Goal: Check status

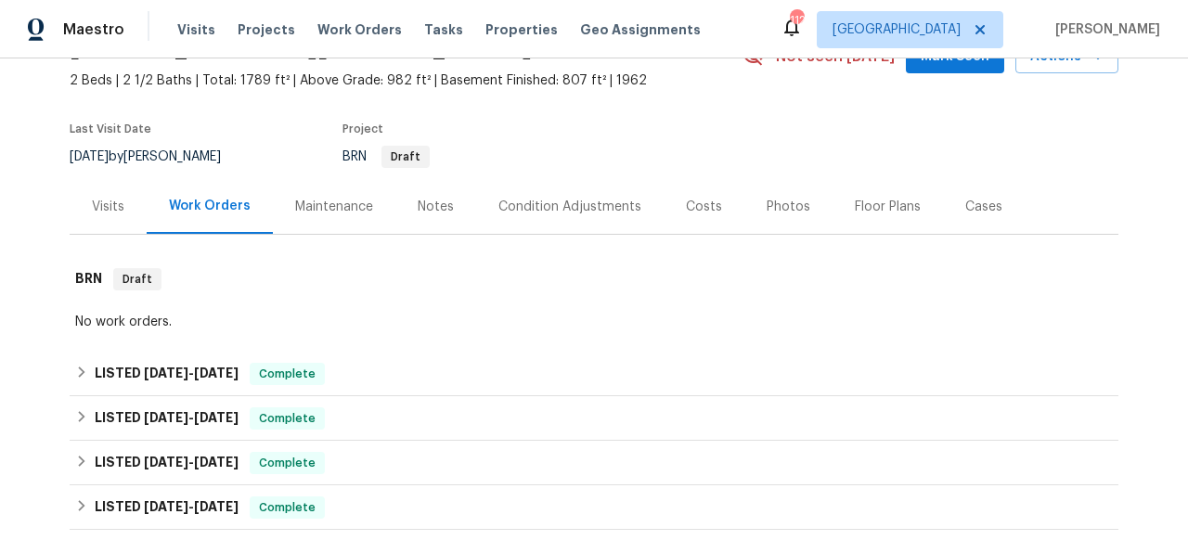
scroll to position [108, 0]
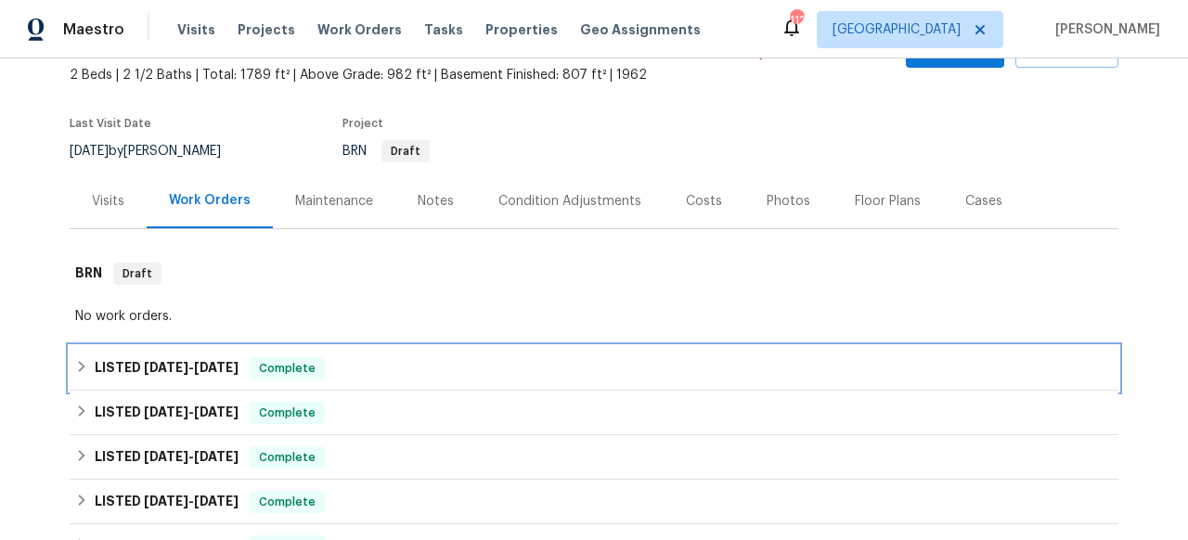
click at [200, 378] on h6 "LISTED [DATE] - [DATE]" at bounding box center [167, 368] width 144 height 22
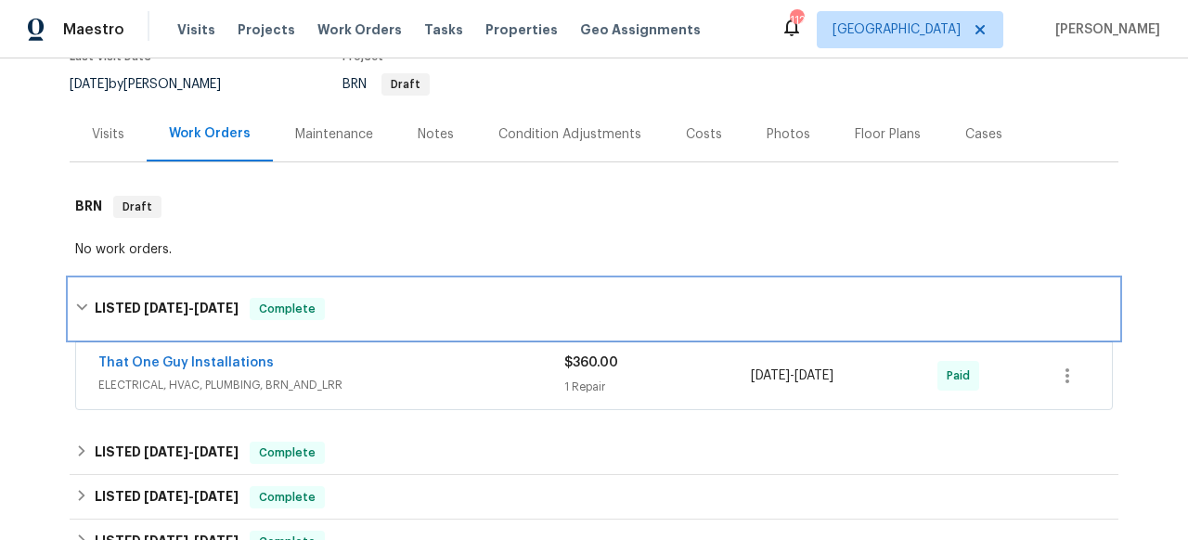
scroll to position [180, 0]
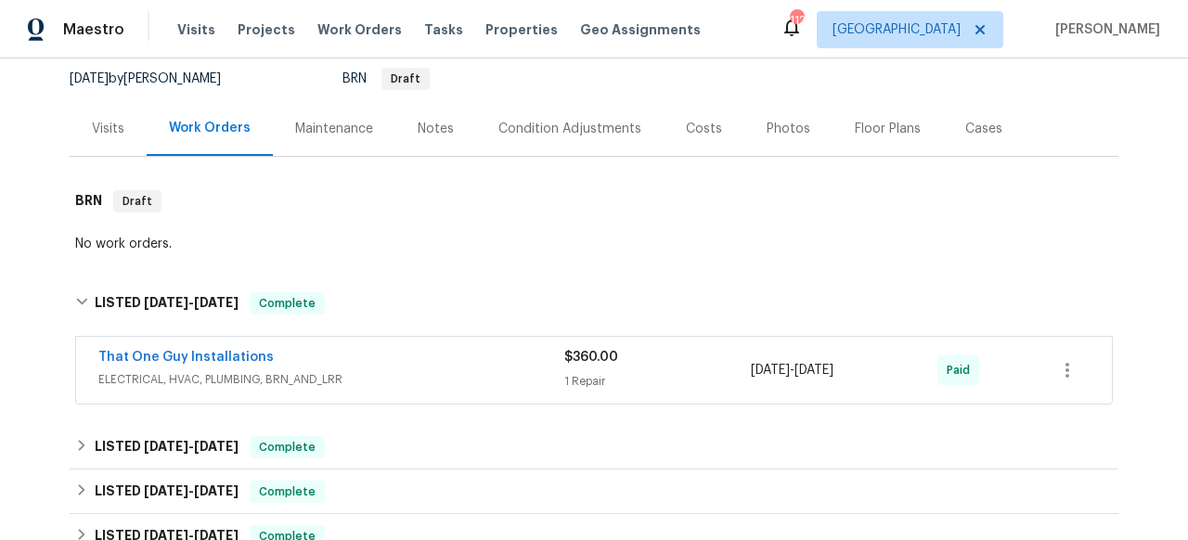
click at [303, 365] on div "That One Guy Installations" at bounding box center [331, 359] width 466 height 22
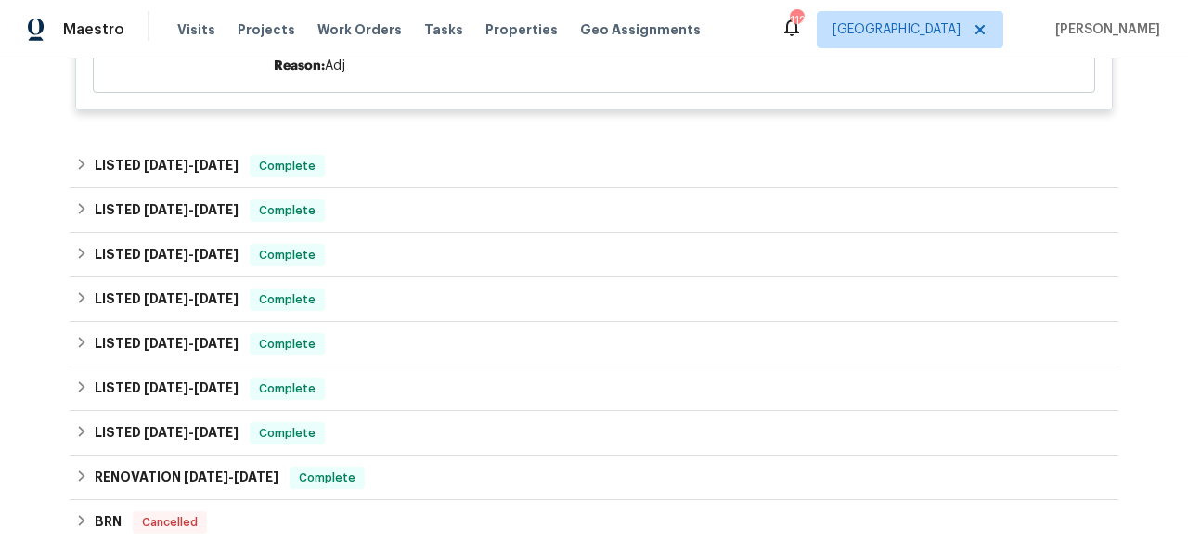
scroll to position [603, 0]
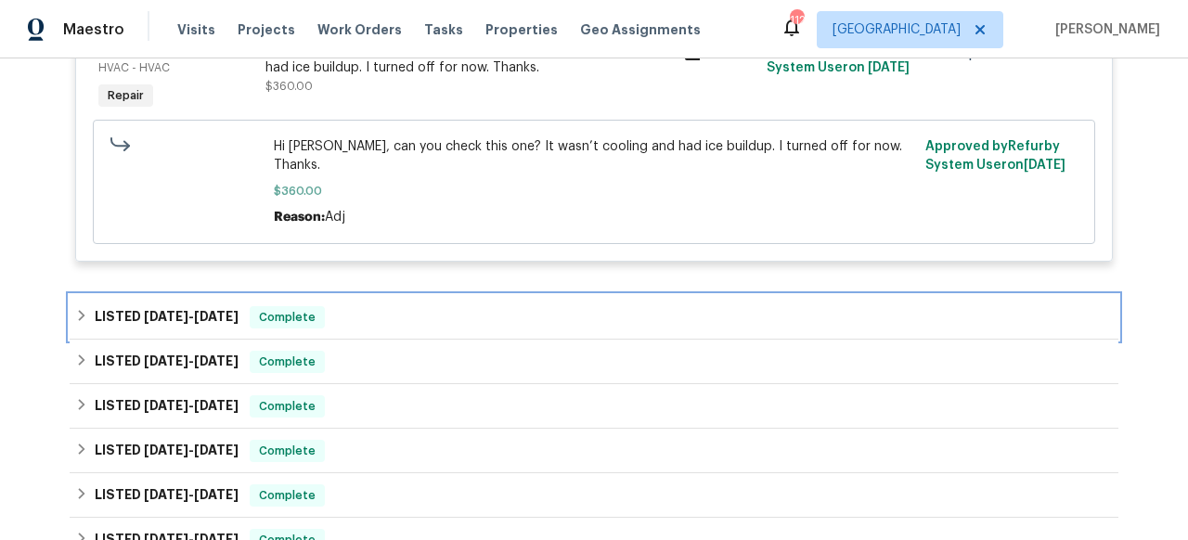
click at [182, 310] on span "[DATE]" at bounding box center [166, 316] width 45 height 13
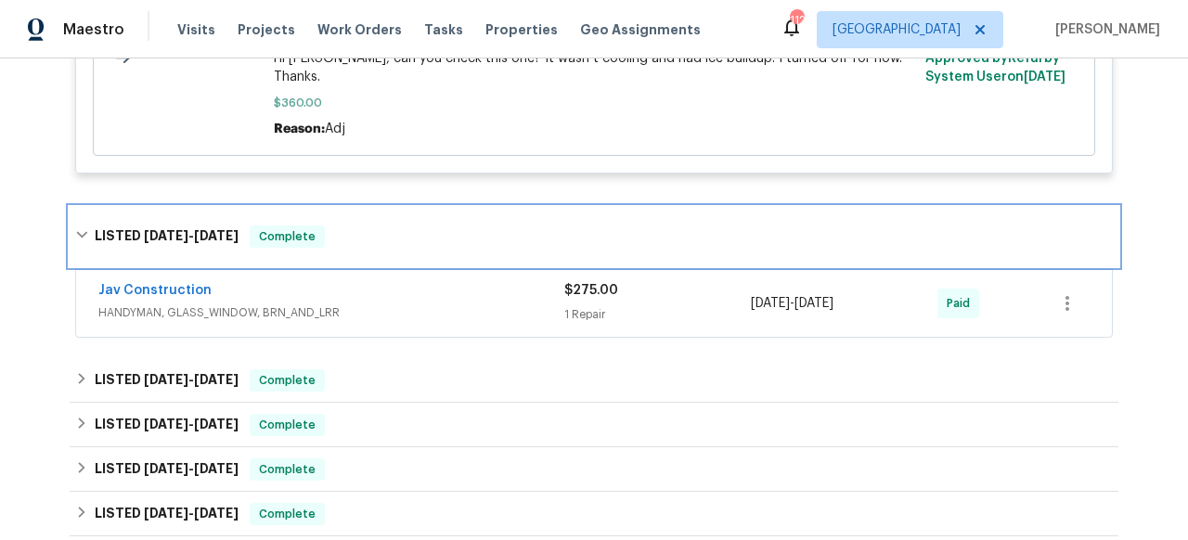
scroll to position [756, 0]
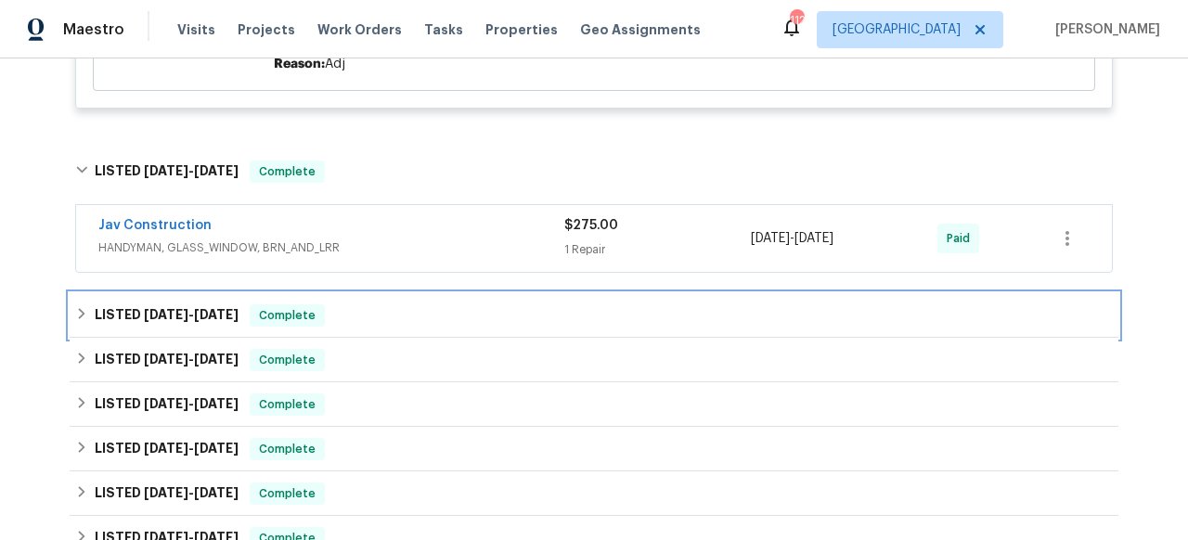
click at [212, 306] on h6 "LISTED [DATE] - [DATE]" at bounding box center [167, 315] width 144 height 22
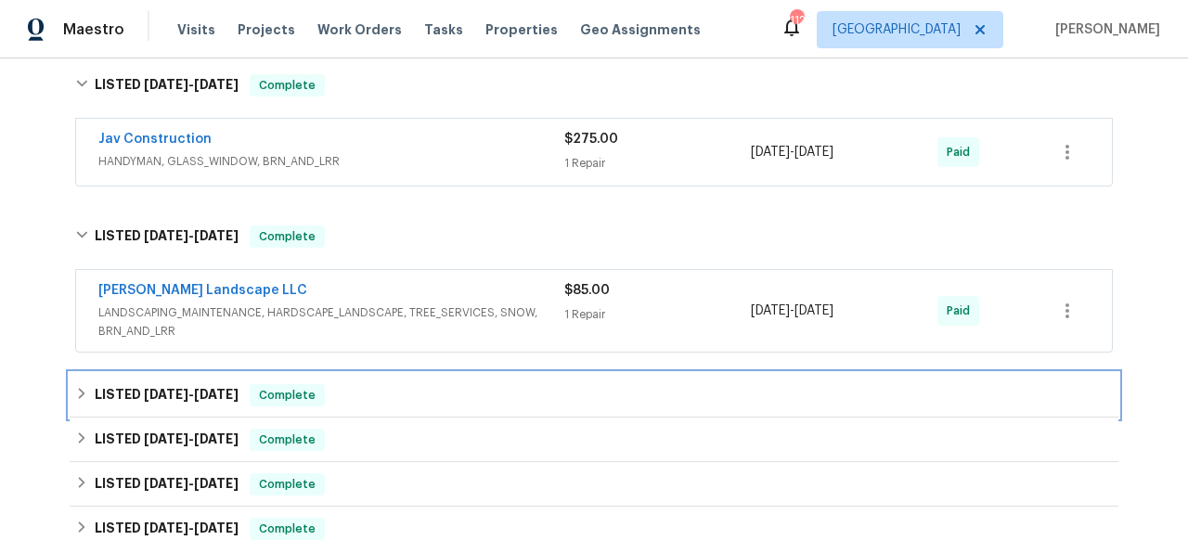
click at [214, 388] on span "[DATE]" at bounding box center [216, 394] width 45 height 13
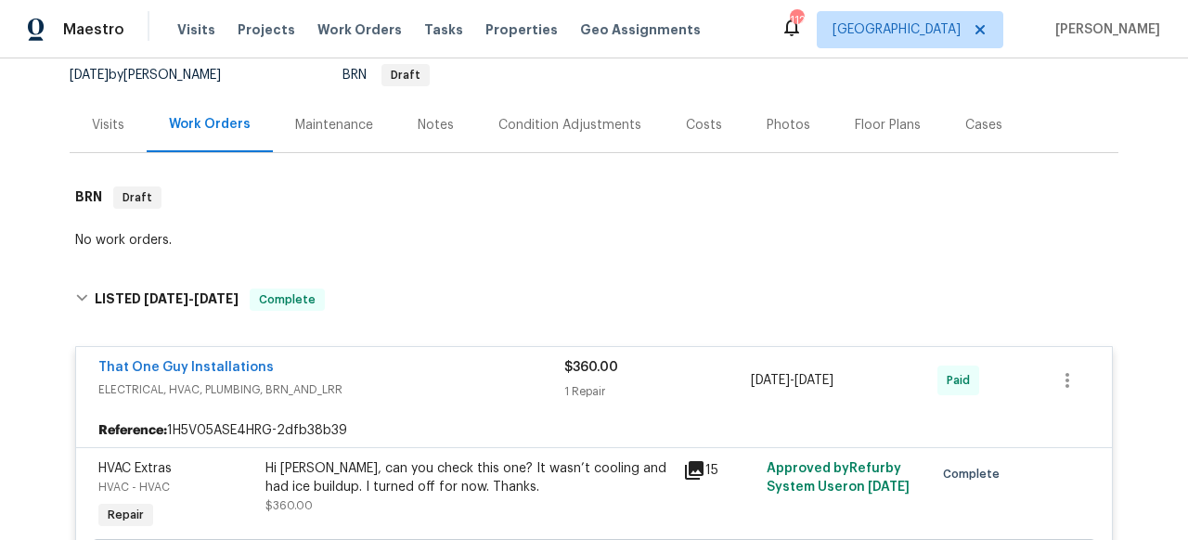
scroll to position [0, 0]
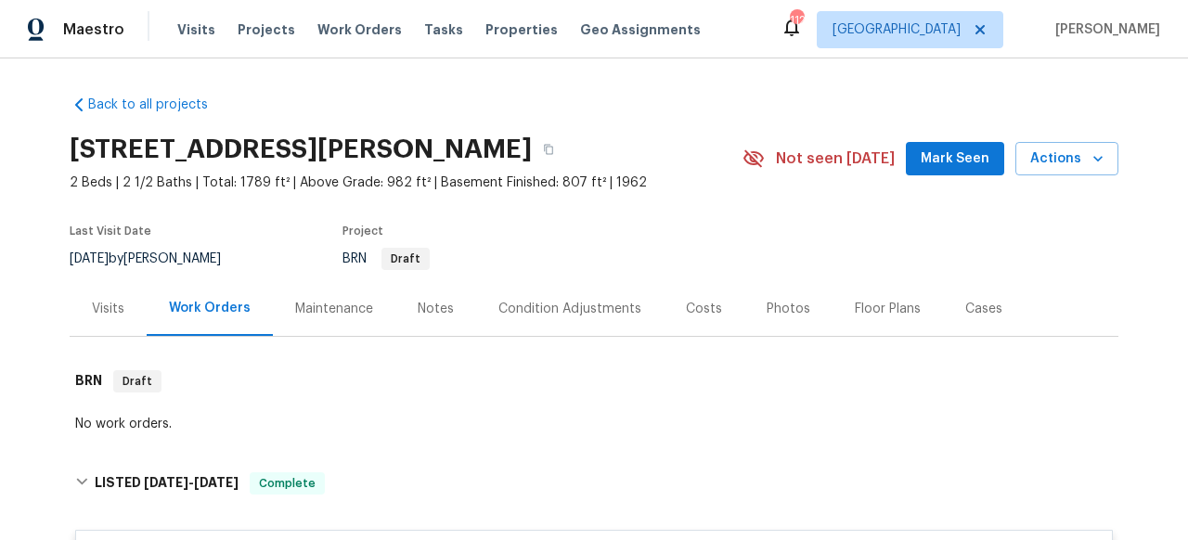
click at [115, 303] on div "Visits" at bounding box center [108, 309] width 32 height 19
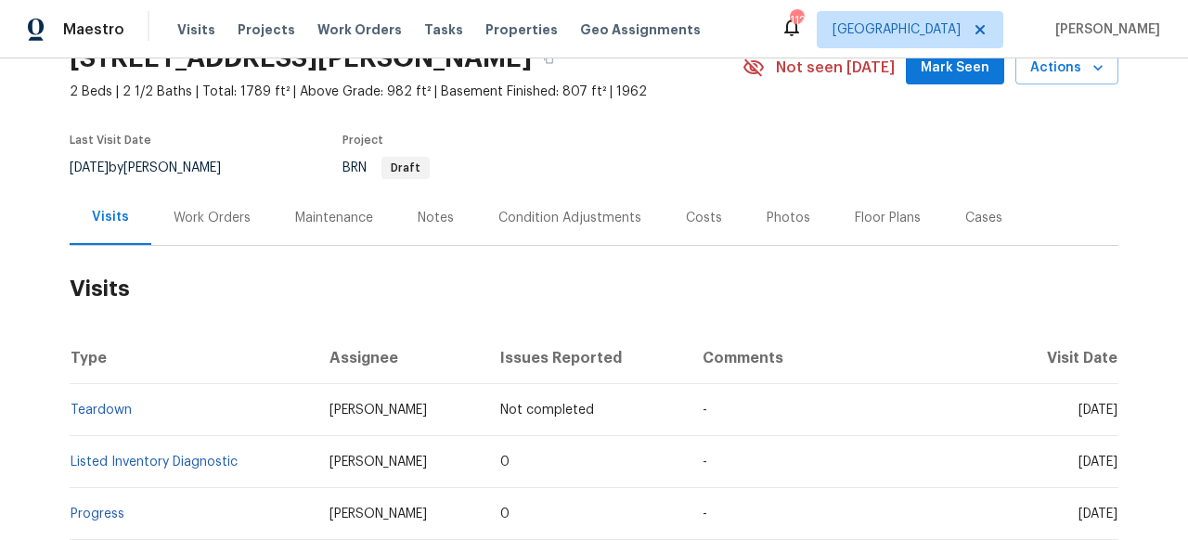
scroll to position [143, 0]
